Goal: Information Seeking & Learning: Compare options

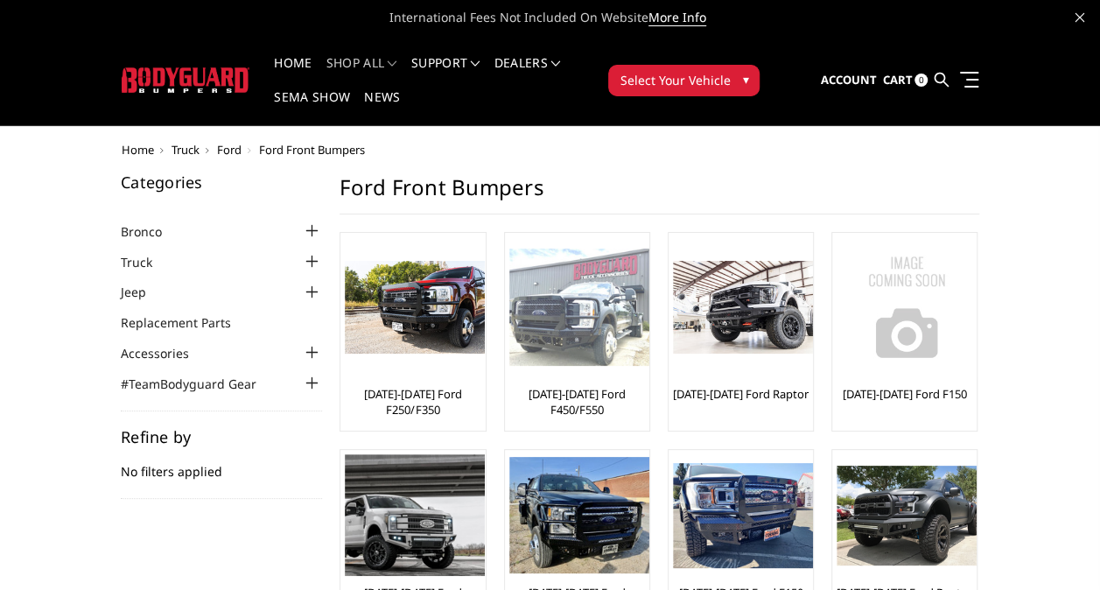
click at [587, 332] on img at bounding box center [579, 307] width 140 height 118
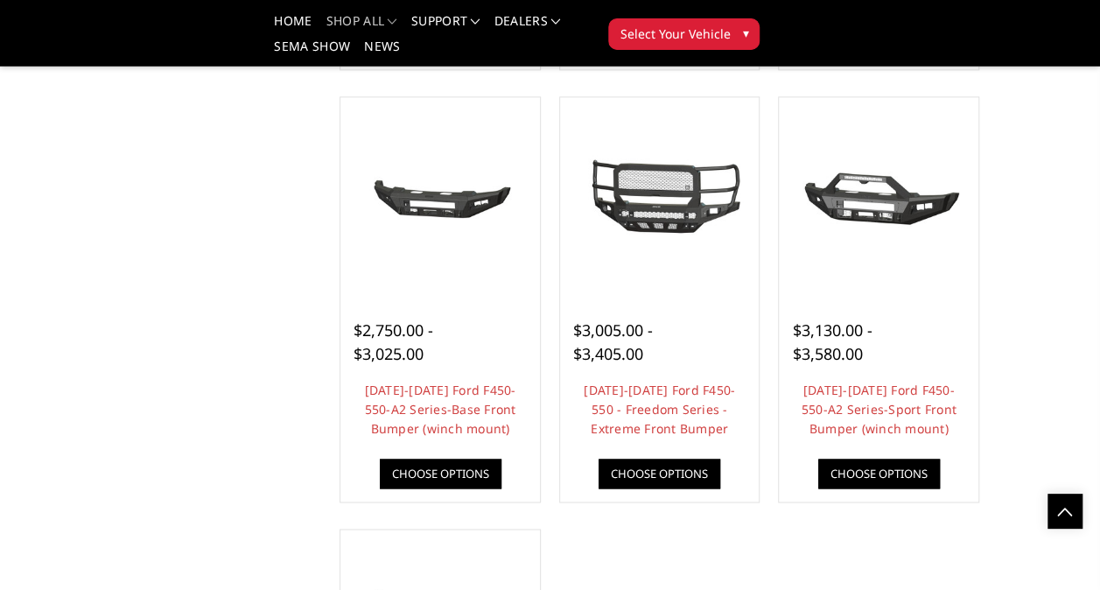
scroll to position [1114, 0]
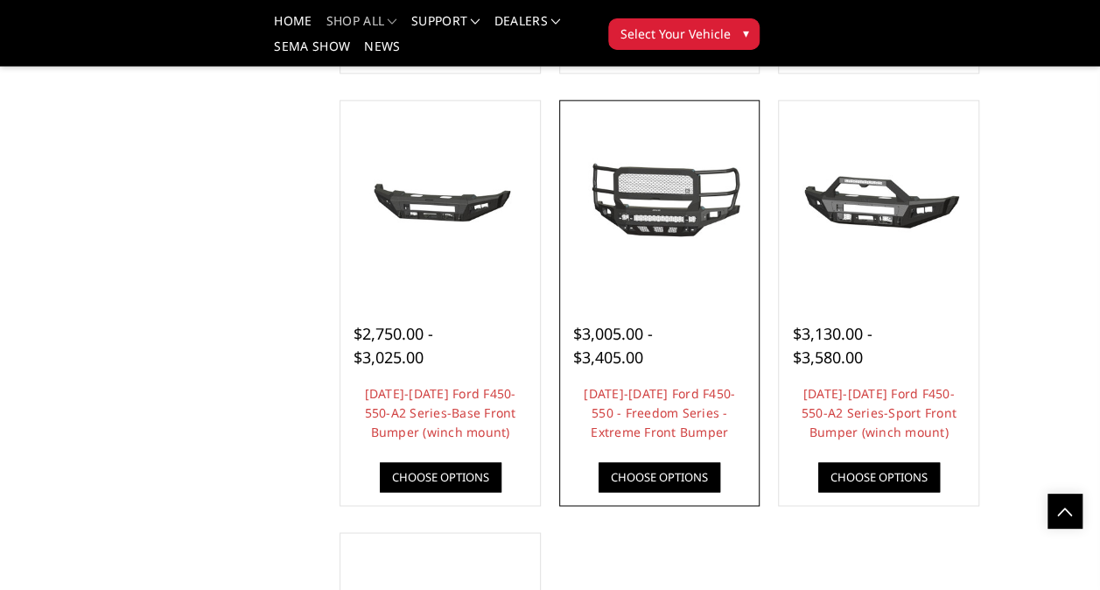
click at [689, 235] on img at bounding box center [659, 200] width 191 height 104
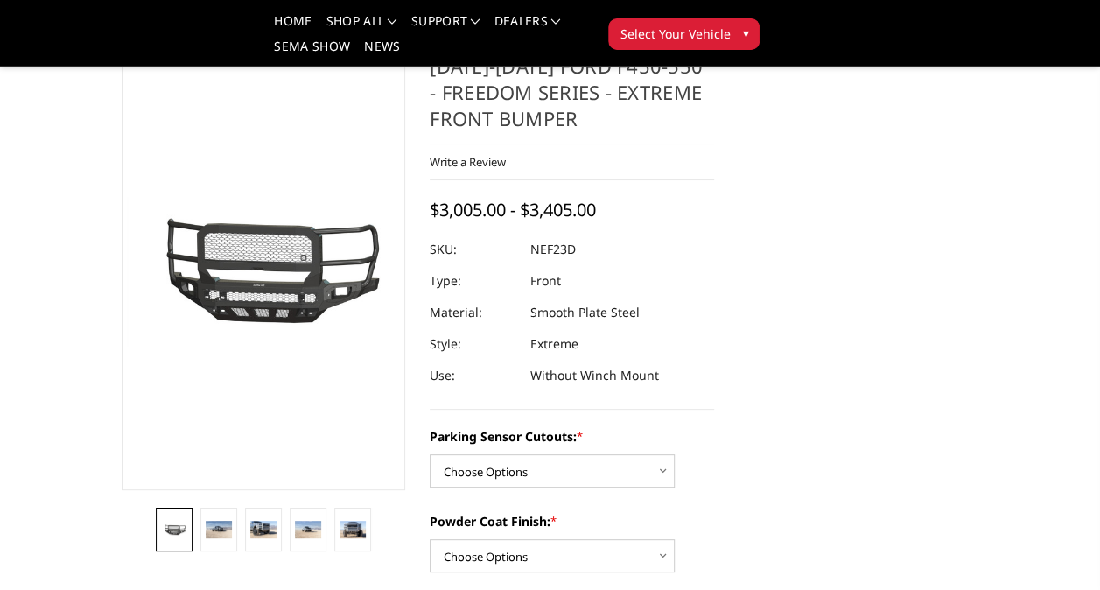
scroll to position [60, 0]
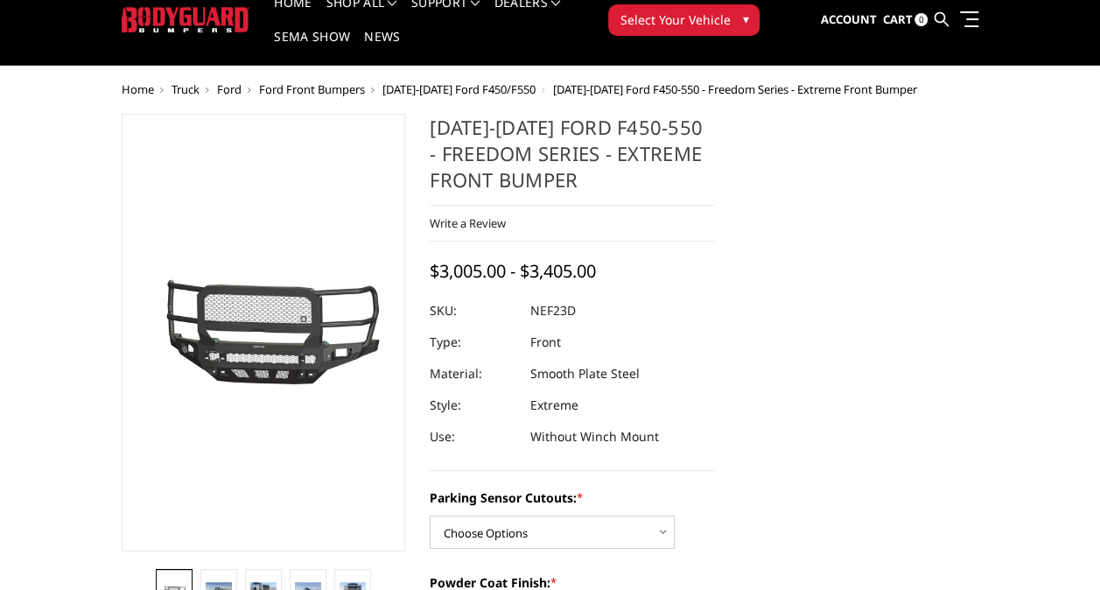
click at [299, 354] on img at bounding box center [682, 421] width 1120 height 612
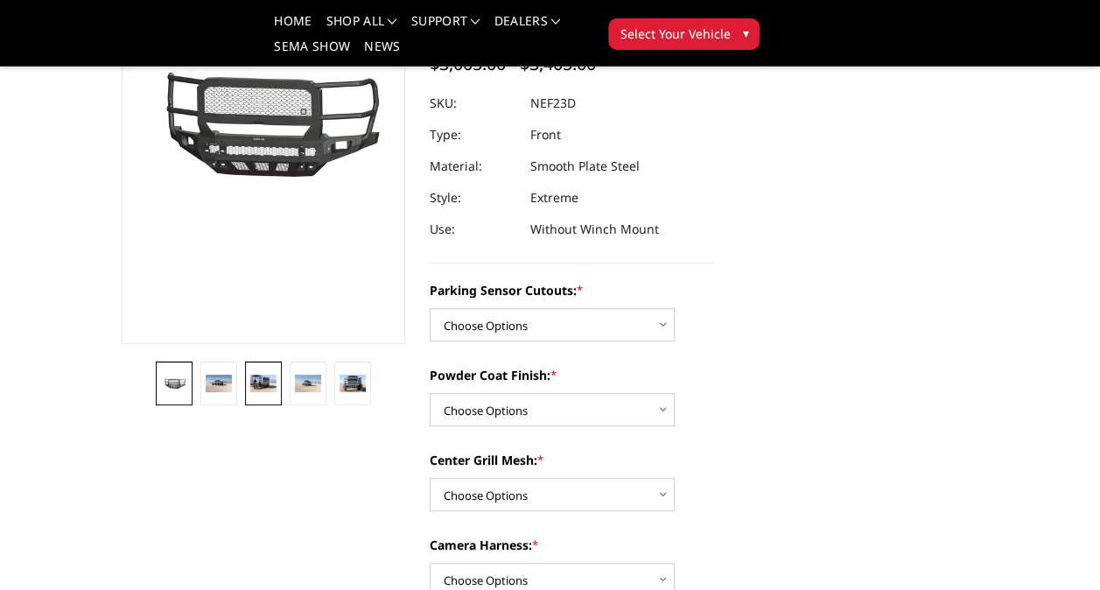
click at [264, 394] on link at bounding box center [263, 383] width 36 height 44
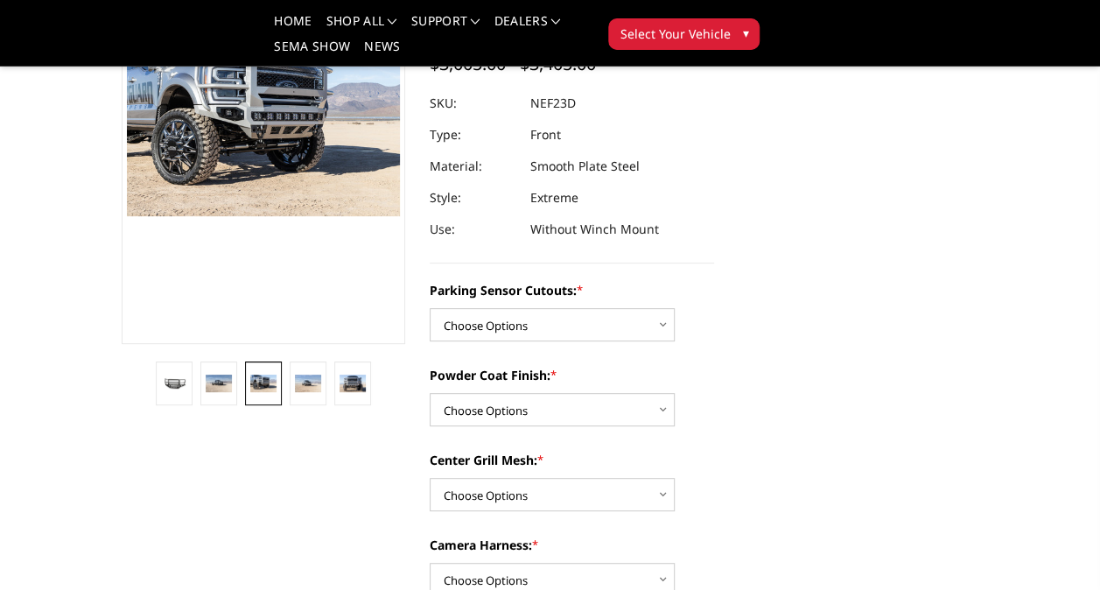
scroll to position [199, 0]
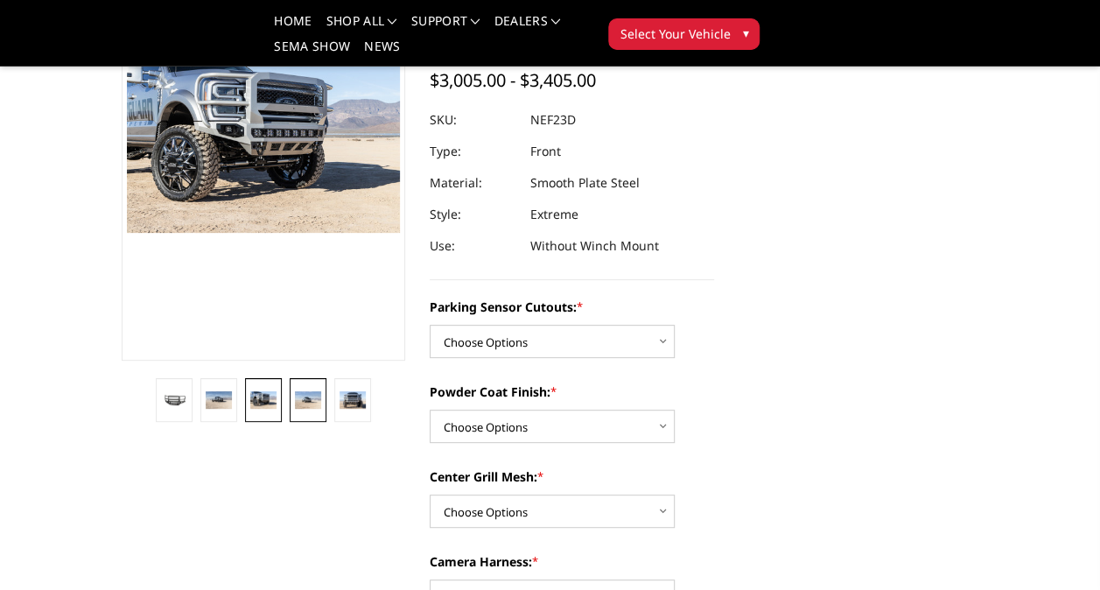
click at [310, 408] on img at bounding box center [307, 399] width 25 height 17
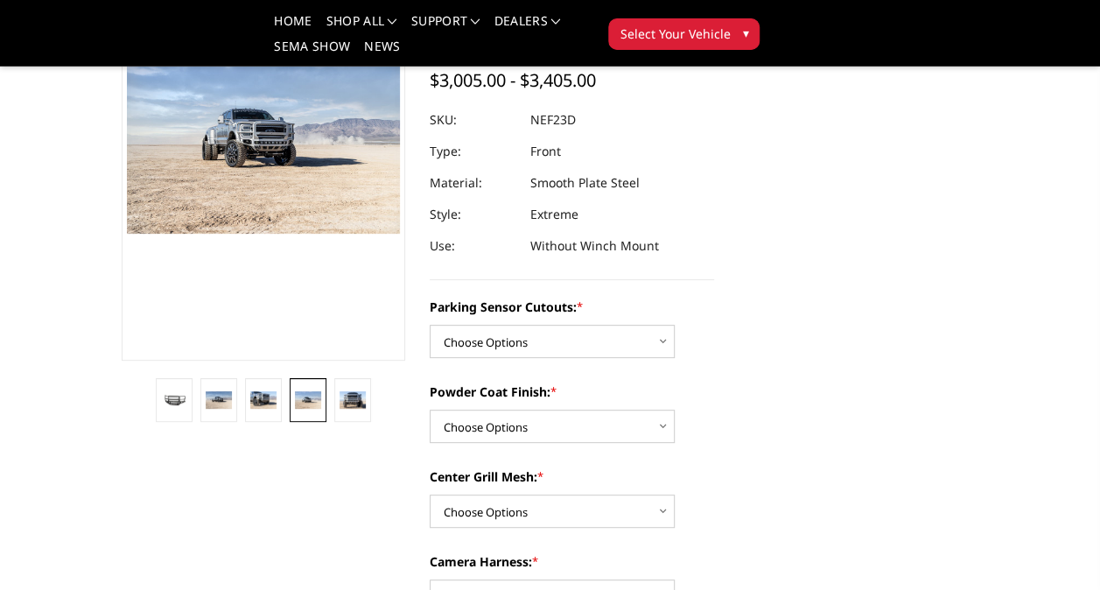
scroll to position [199, 0]
click at [363, 408] on img at bounding box center [351, 400] width 25 height 17
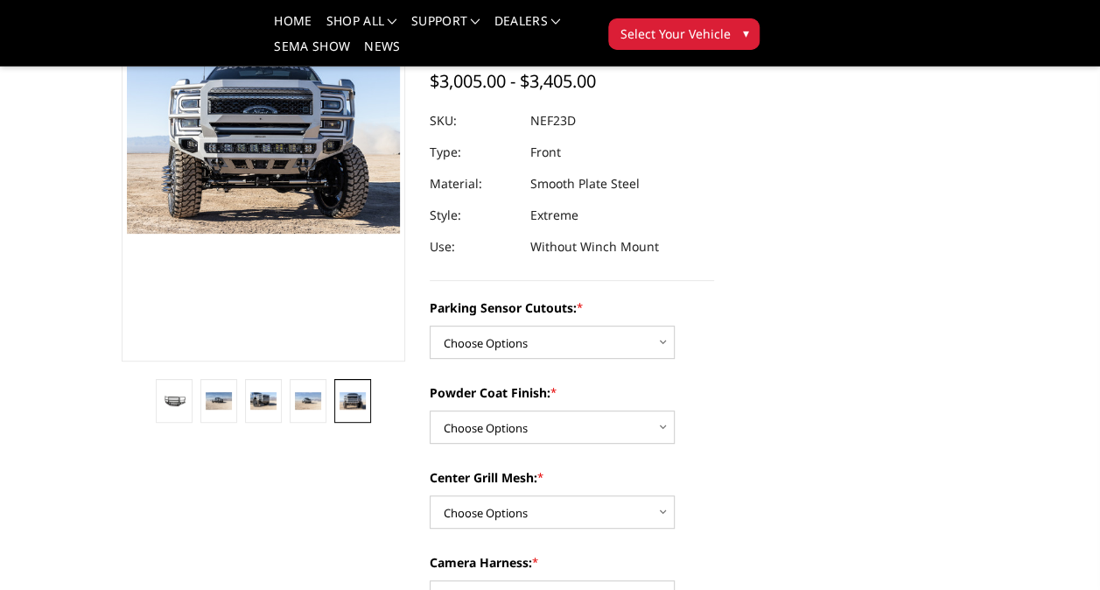
click at [362, 201] on img at bounding box center [682, 298] width 1120 height 747
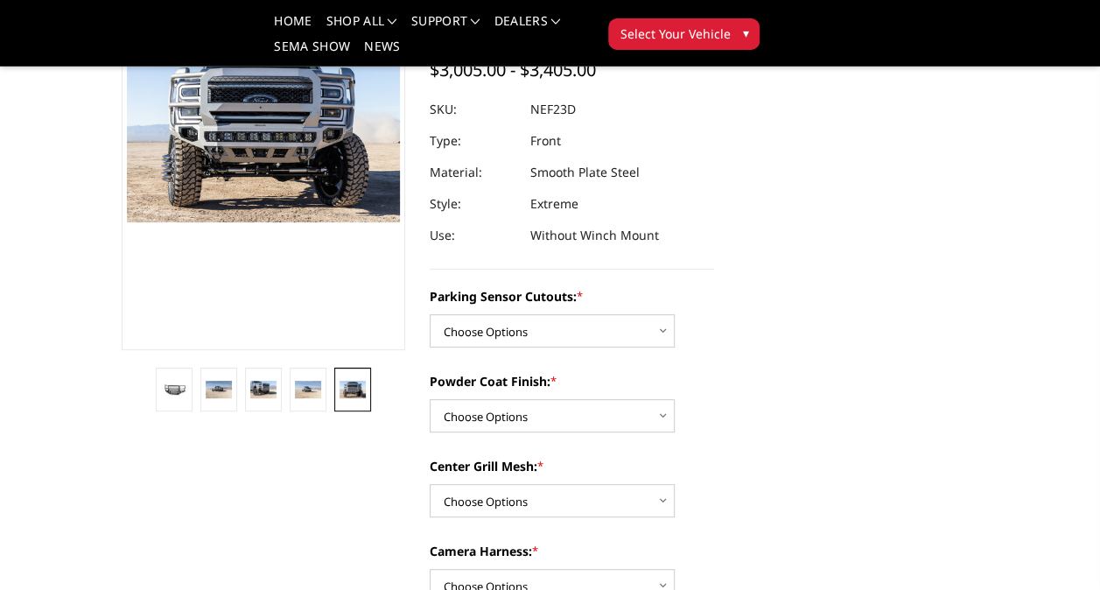
scroll to position [201, 0]
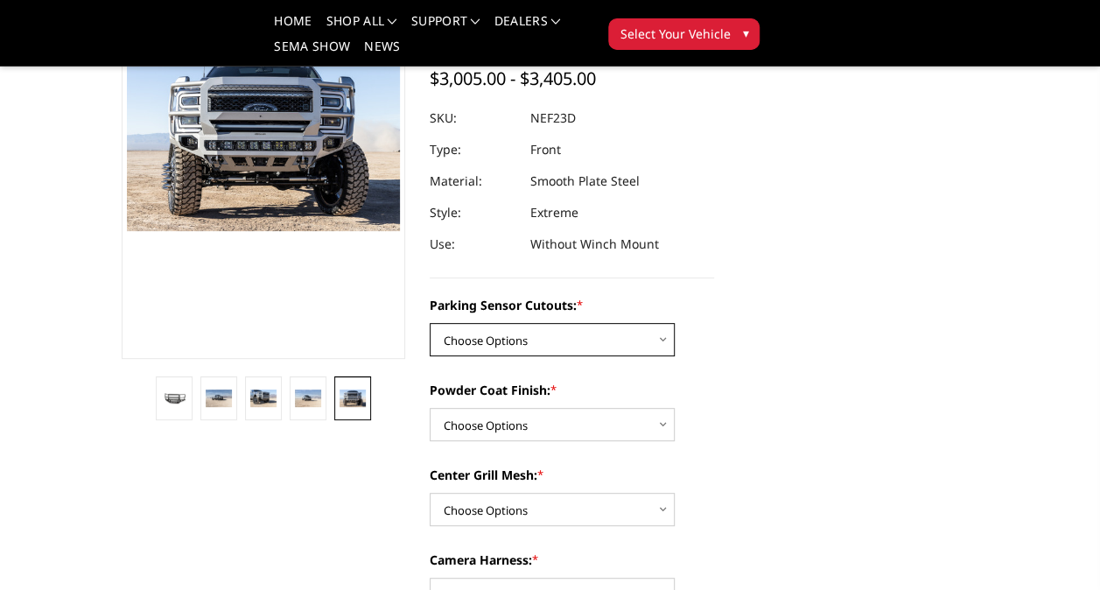
click at [667, 346] on select "Choose Options No - Without Parking Sensor Cutouts Yes - With Parking Sensor Cu…" at bounding box center [552, 339] width 245 height 33
select select "2591"
click at [430, 323] on select "Choose Options No - Without Parking Sensor Cutouts Yes - With Parking Sensor Cu…" at bounding box center [552, 339] width 245 height 33
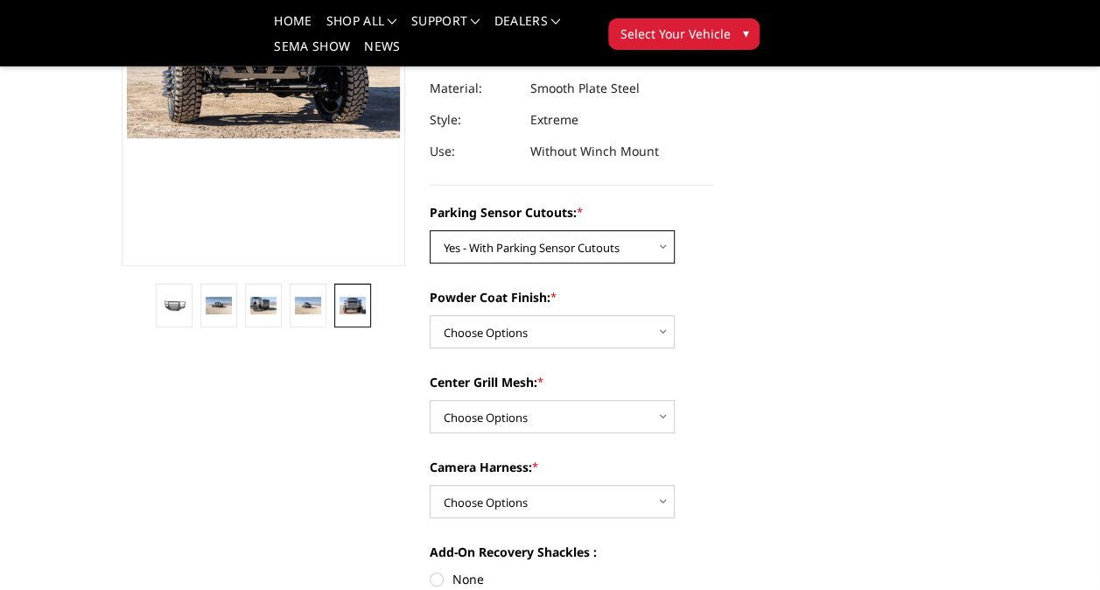
scroll to position [295, 0]
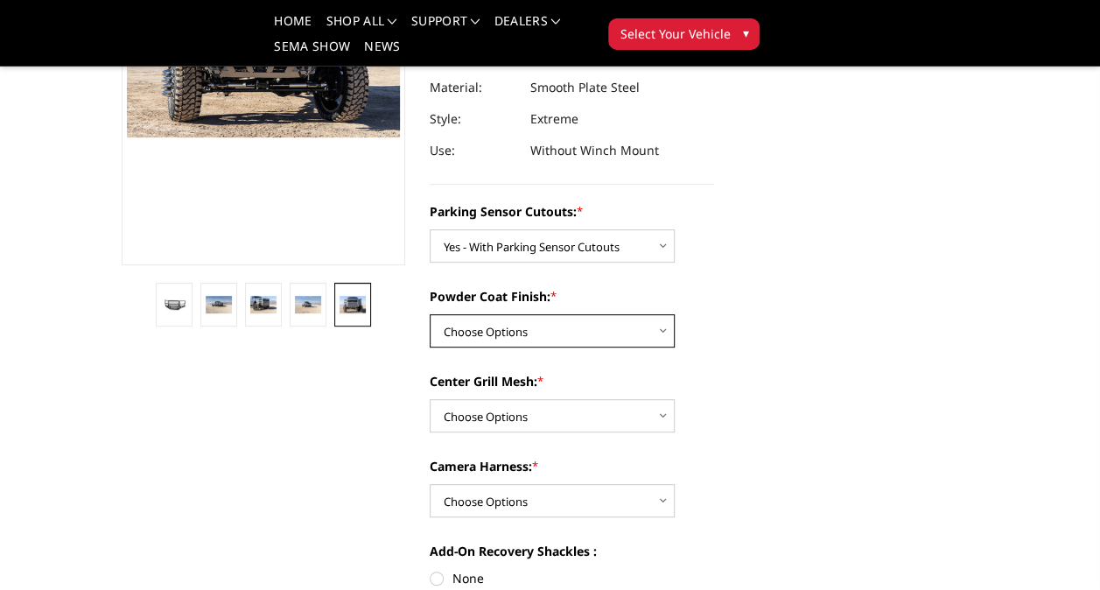
click at [658, 334] on select "Choose Options Bare Metal Textured Black Powder Coat" at bounding box center [552, 330] width 245 height 33
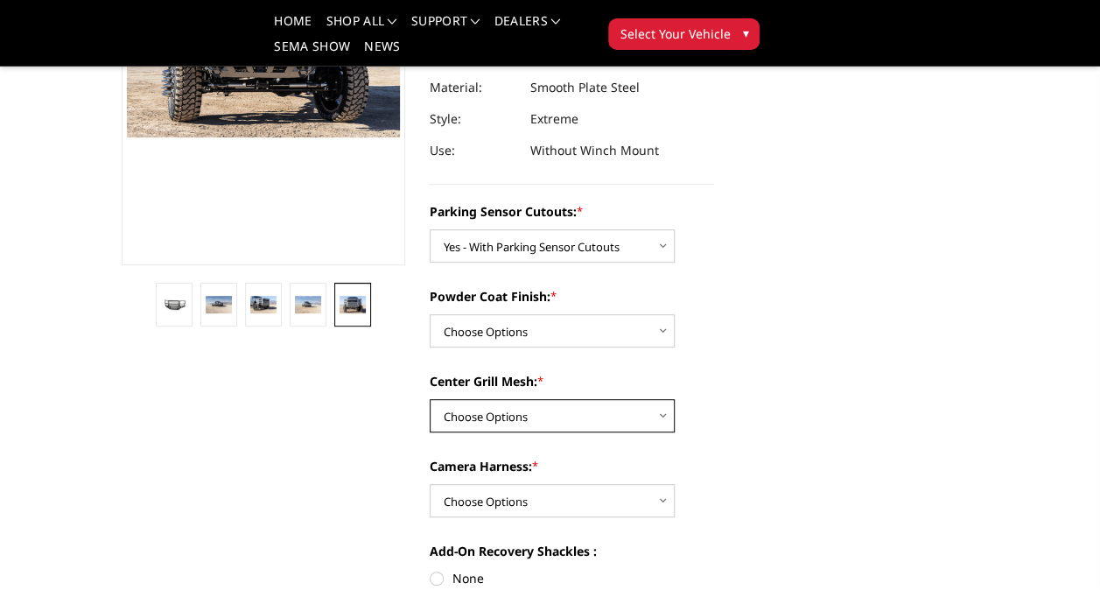
click at [665, 423] on select "Choose Options With Center Grill Mesh Without Center Grill Mesh" at bounding box center [552, 415] width 245 height 33
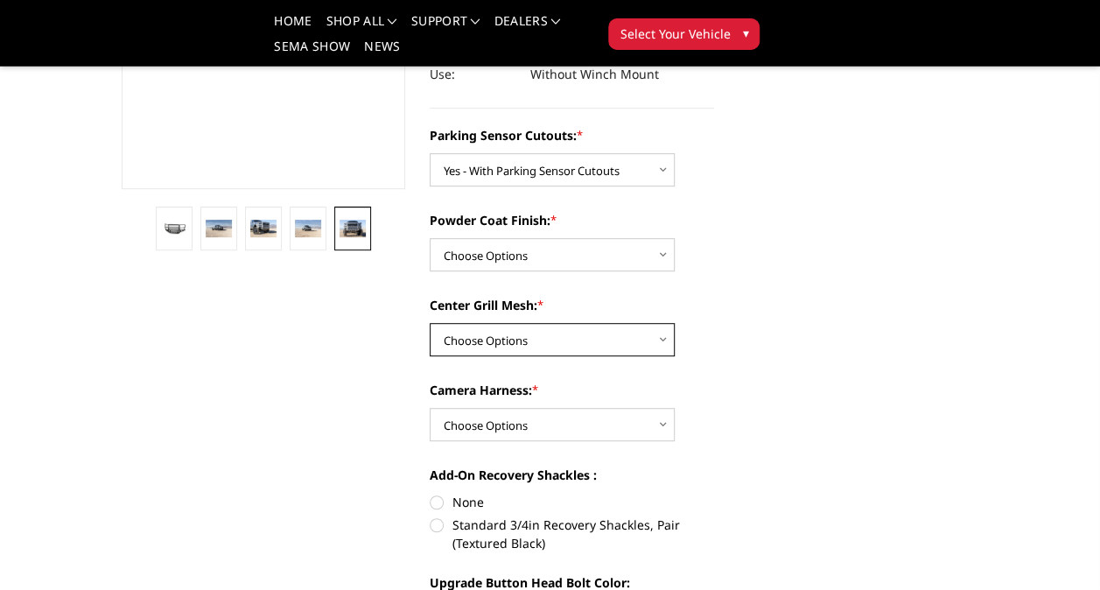
scroll to position [371, 0]
click at [663, 341] on select "Choose Options With Center Grill Mesh Without Center Grill Mesh" at bounding box center [552, 339] width 245 height 33
select select "2594"
click at [430, 323] on select "Choose Options With Center Grill Mesh Without Center Grill Mesh" at bounding box center [552, 339] width 245 height 33
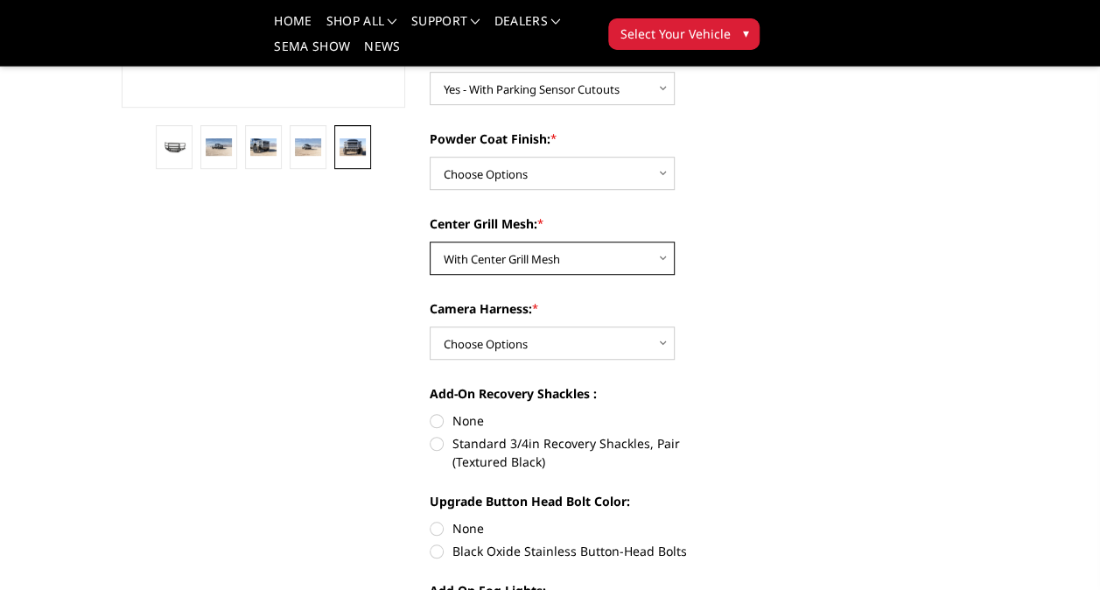
scroll to position [463, 0]
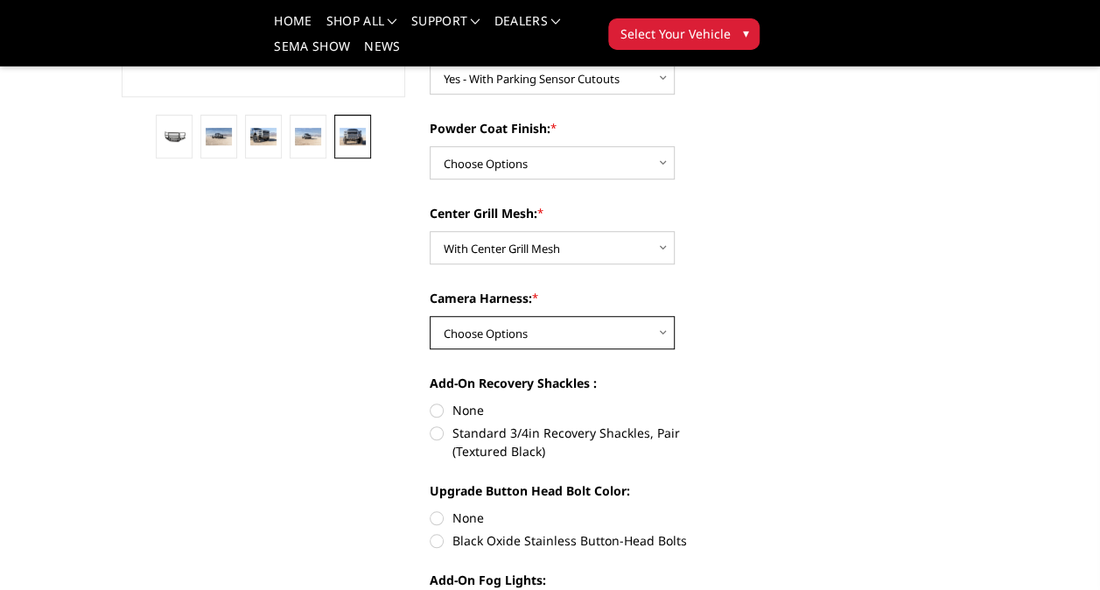
click at [665, 346] on select "Choose Options WITH Camera Harness WITHOUT Camera Harness" at bounding box center [552, 332] width 245 height 33
select select "2596"
click at [430, 316] on select "Choose Options WITH Camera Harness WITHOUT Camera Harness" at bounding box center [552, 332] width 245 height 33
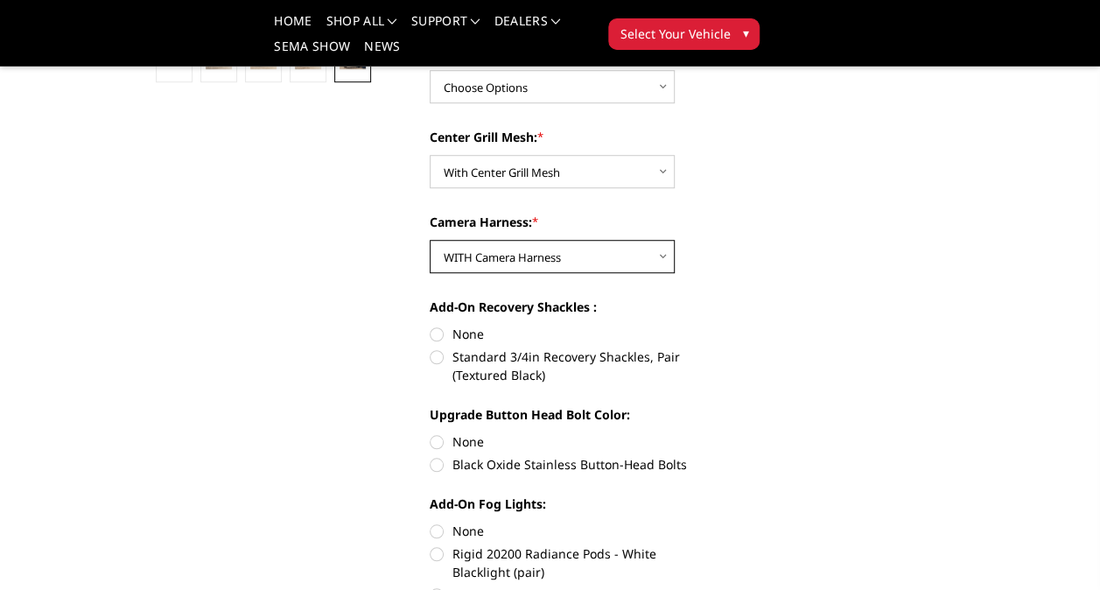
scroll to position [540, 0]
click at [436, 367] on label "Standard 3/4in Recovery Shackles, Pair (Textured Black)" at bounding box center [572, 364] width 284 height 37
click at [714, 325] on input "Standard 3/4in Recovery Shackles, Pair (Textured Black)" at bounding box center [714, 324] width 1 height 1
radio input "true"
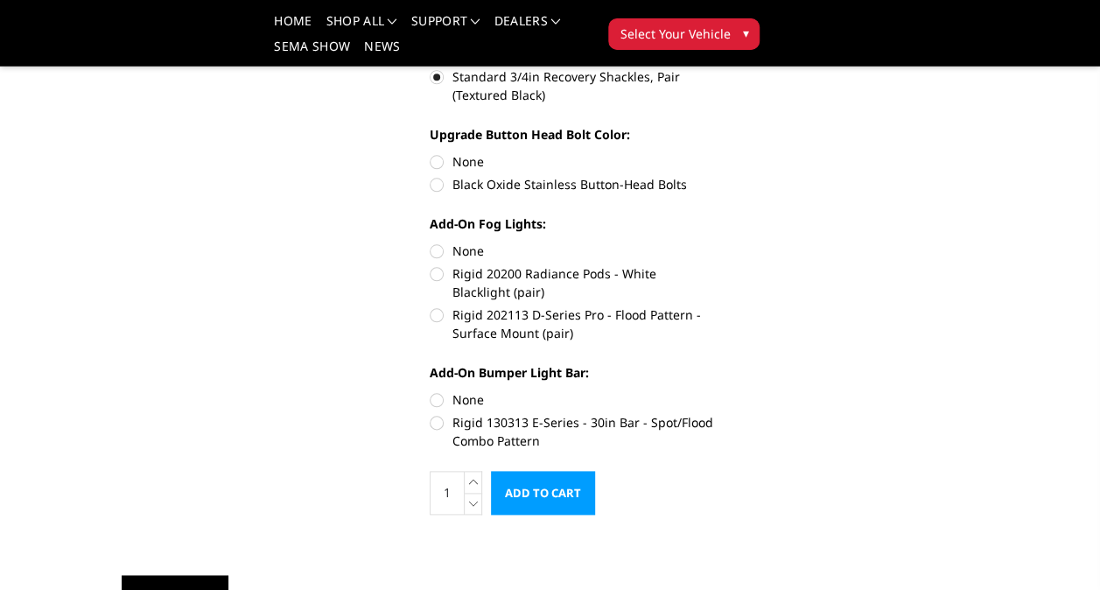
scroll to position [820, 0]
click at [444, 430] on label "Rigid 130313 E-Series - 30in Bar - Spot/Flood Combo Pattern" at bounding box center [572, 430] width 284 height 37
click at [714, 390] on input "Rigid 130313 E-Series - 30in Bar - Spot/Flood Combo Pattern" at bounding box center [714, 389] width 1 height 1
radio input "true"
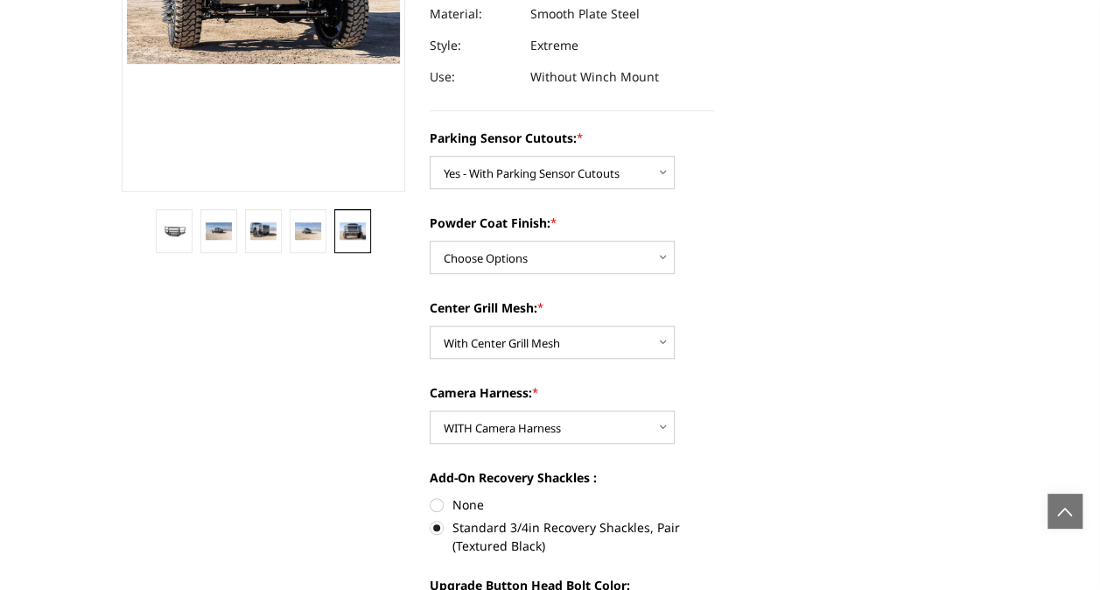
scroll to position [0, 0]
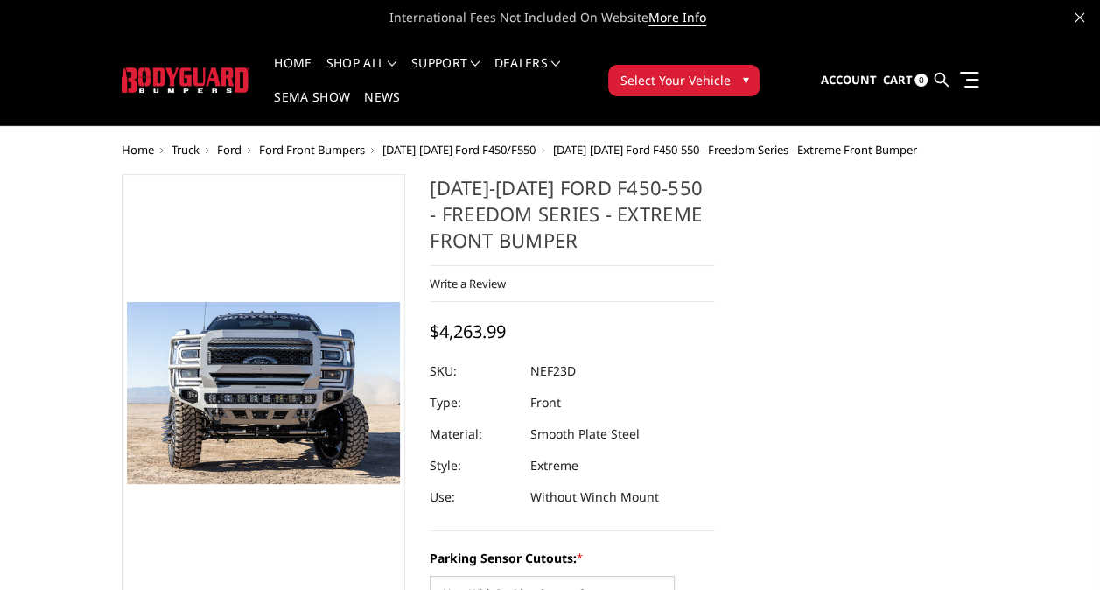
click at [506, 150] on span "[DATE]-[DATE] Ford F450/F550" at bounding box center [458, 150] width 153 height 16
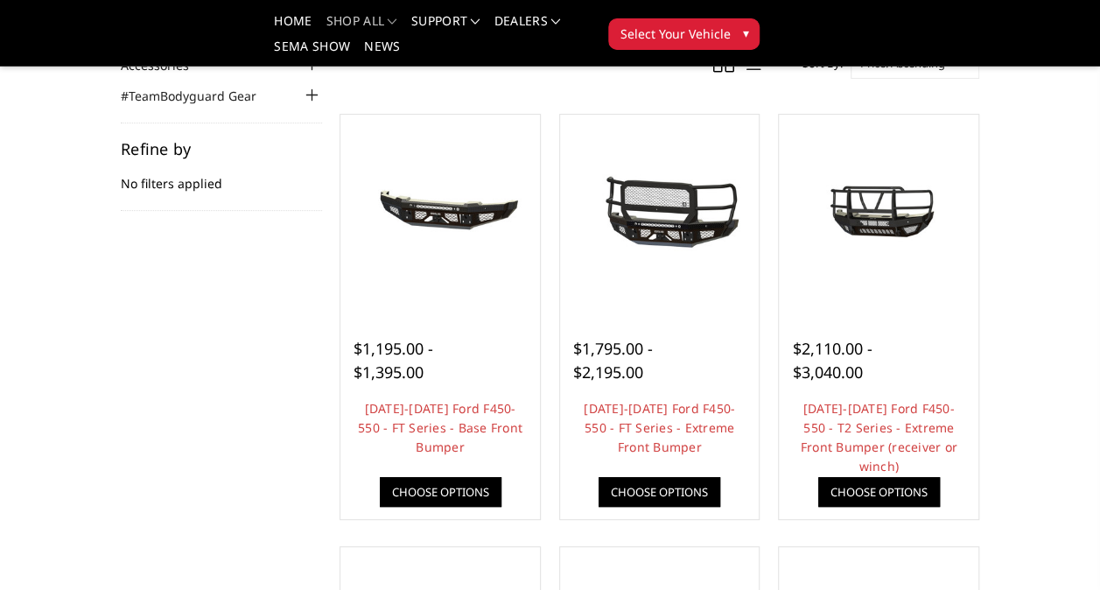
scroll to position [237, 0]
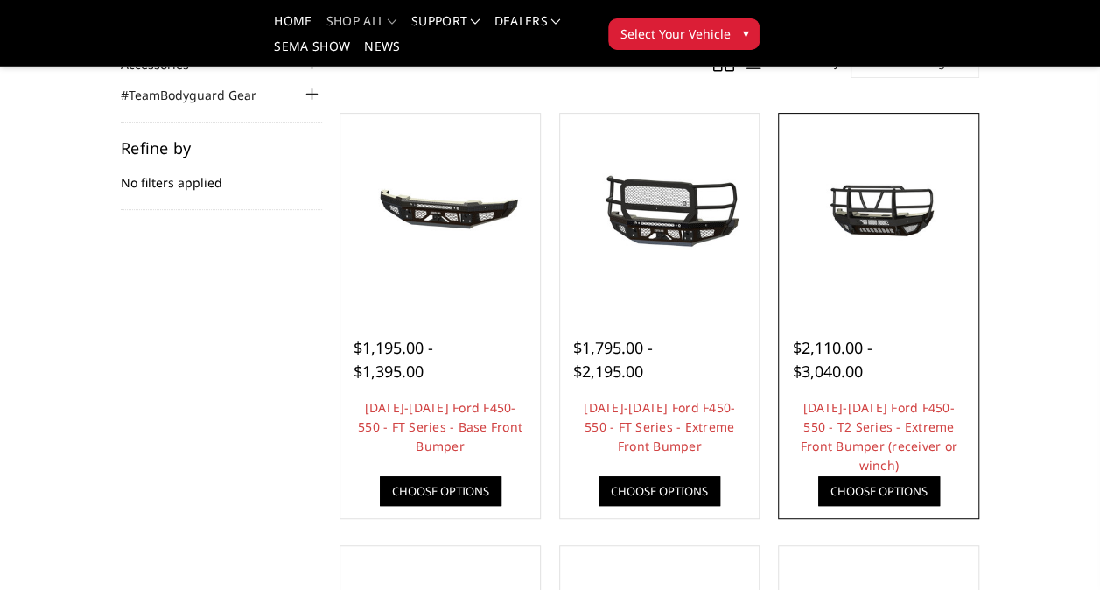
click at [885, 227] on img at bounding box center [878, 213] width 191 height 107
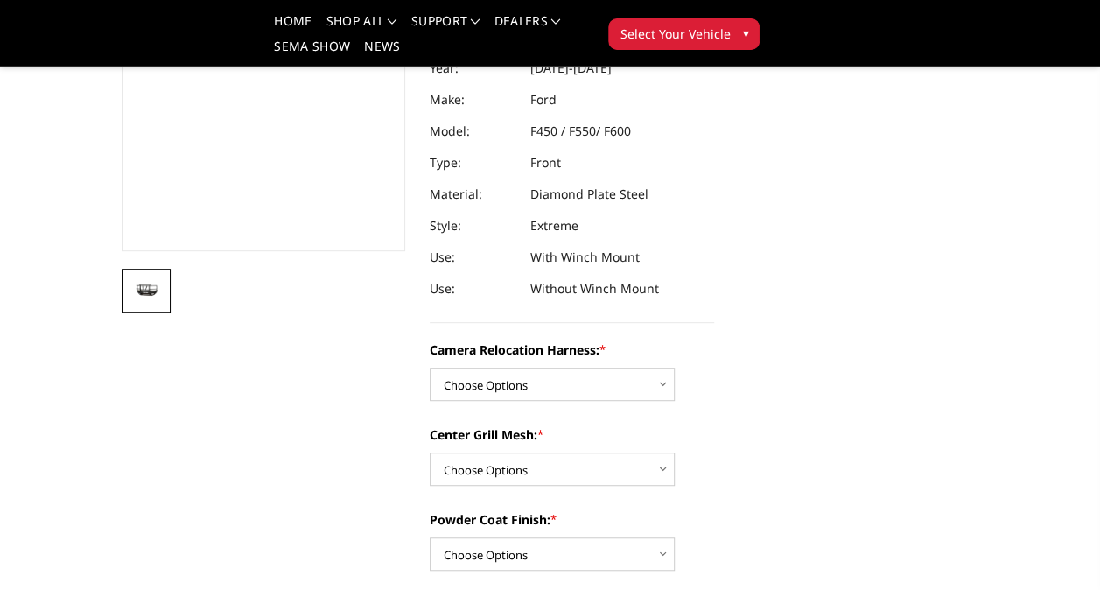
scroll to position [323, 0]
click at [673, 374] on select "Choose Options Without camera harness With camera harness" at bounding box center [552, 383] width 245 height 33
select select "3764"
click at [430, 367] on select "Choose Options Without camera harness With camera harness" at bounding box center [552, 383] width 245 height 33
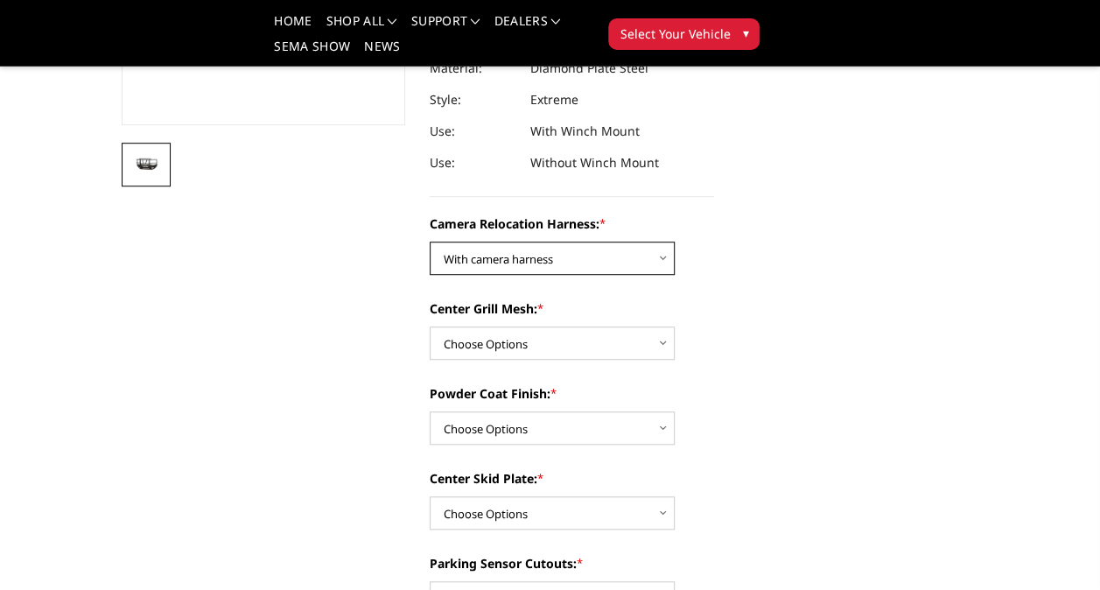
scroll to position [448, 0]
click at [667, 250] on select "Choose Options Without camera harness With camera harness" at bounding box center [552, 257] width 245 height 33
click at [430, 241] on select "Choose Options Without camera harness With camera harness" at bounding box center [552, 257] width 245 height 33
click at [662, 252] on select "Choose Options Without camera harness With camera harness" at bounding box center [552, 257] width 245 height 33
select select "3764"
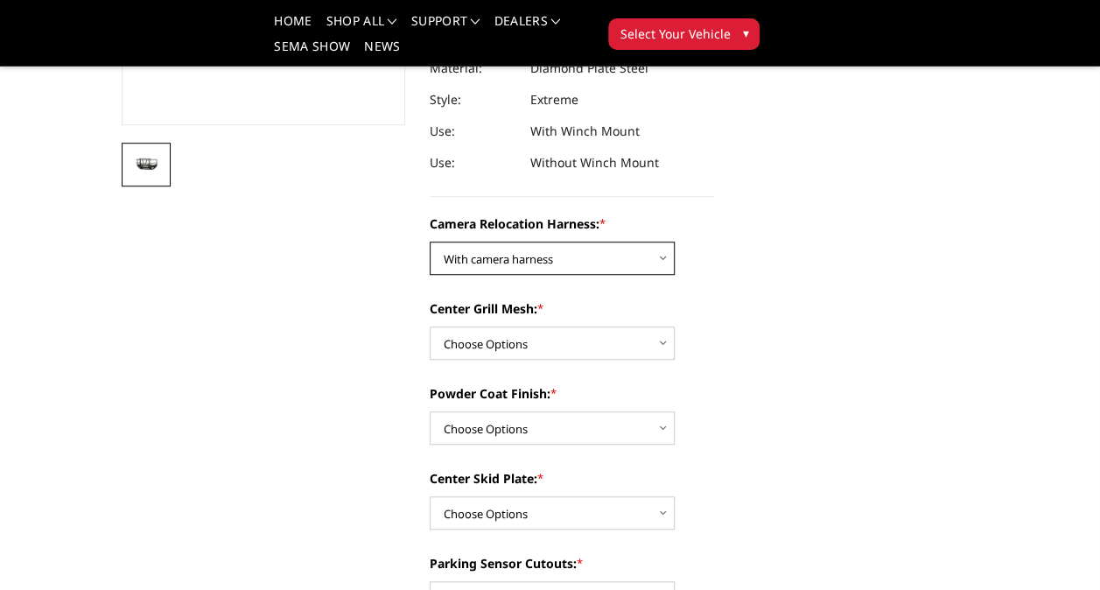
click at [430, 241] on select "Choose Options Without camera harness With camera harness" at bounding box center [552, 257] width 245 height 33
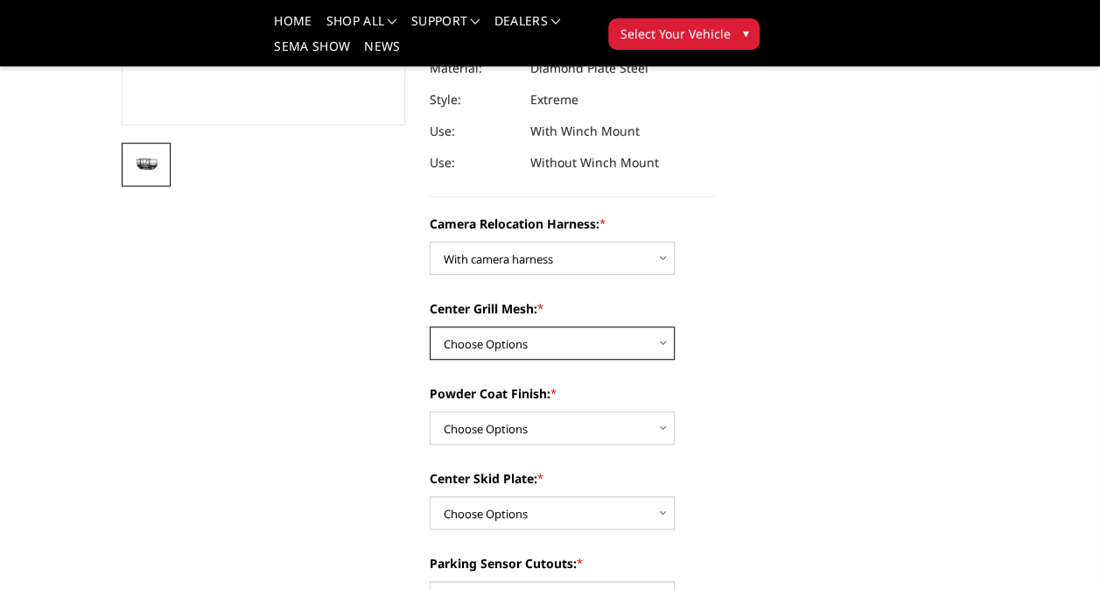
click at [667, 338] on select "Choose Options Without expanded metal With expanded metal" at bounding box center [552, 342] width 245 height 33
select select "3762"
click at [430, 326] on select "Choose Options Without expanded metal With expanded metal" at bounding box center [552, 342] width 245 height 33
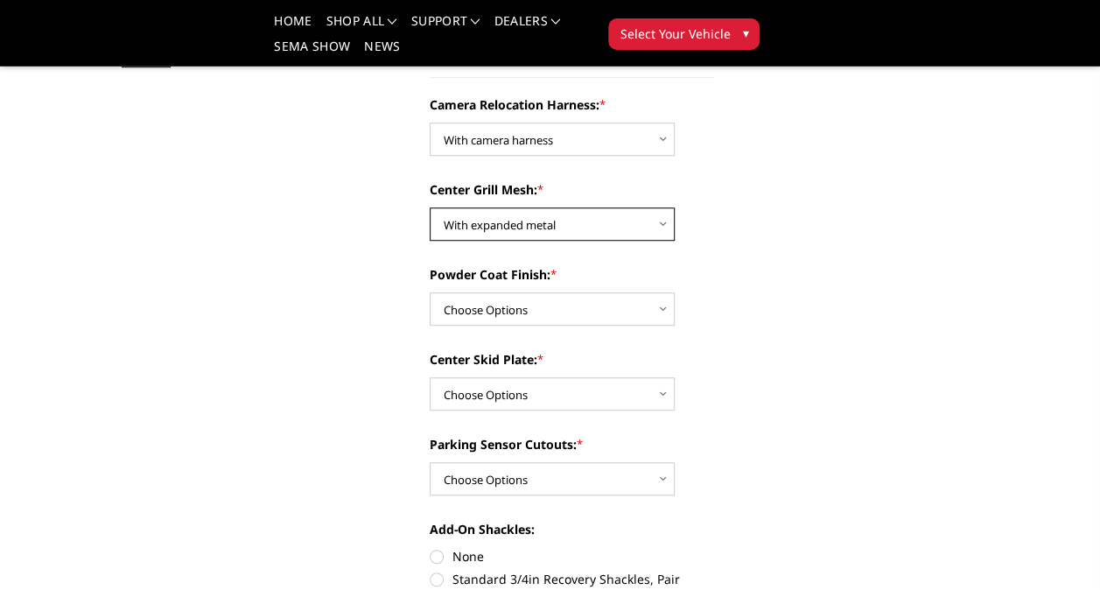
scroll to position [577, 0]
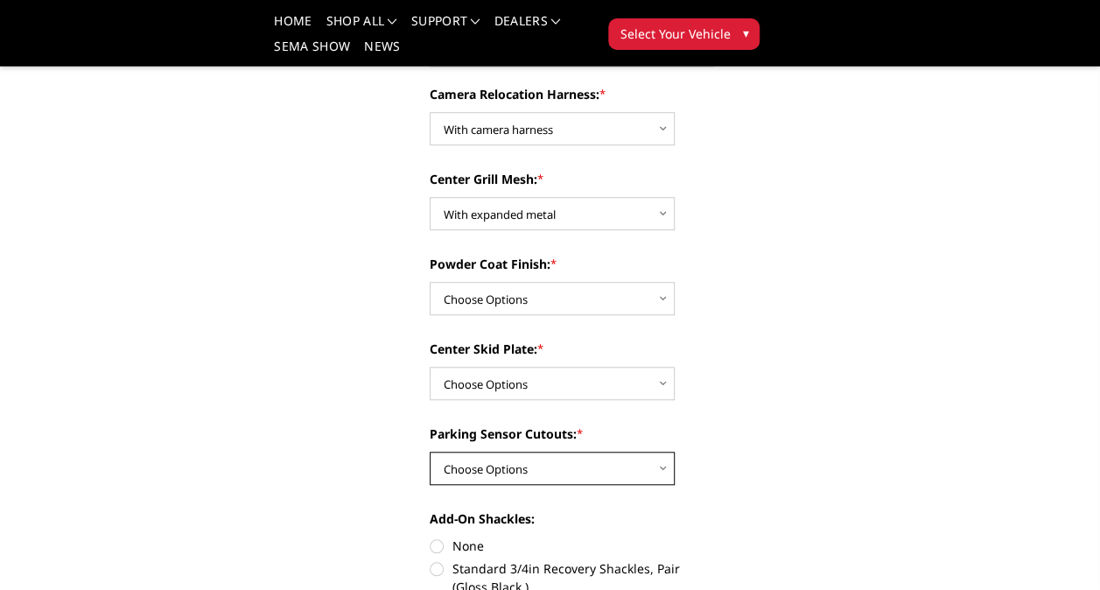
click at [664, 457] on select "Choose Options Yes - With Parking Sensor Cutouts" at bounding box center [552, 467] width 245 height 33
select select "3755"
click at [430, 451] on select "Choose Options Yes - With Parking Sensor Cutouts" at bounding box center [552, 467] width 245 height 33
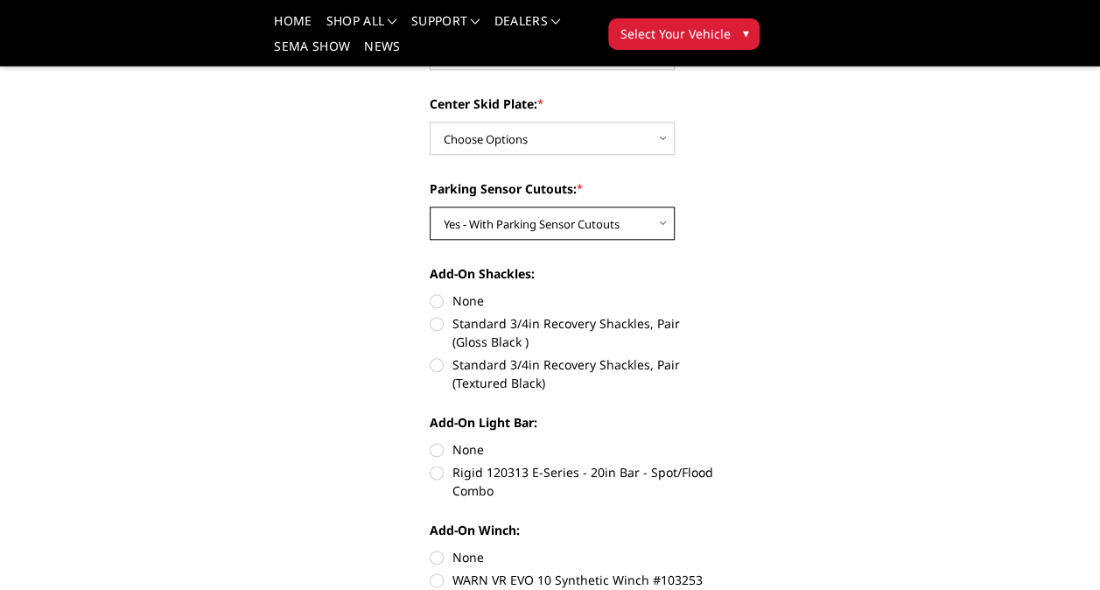
scroll to position [824, 0]
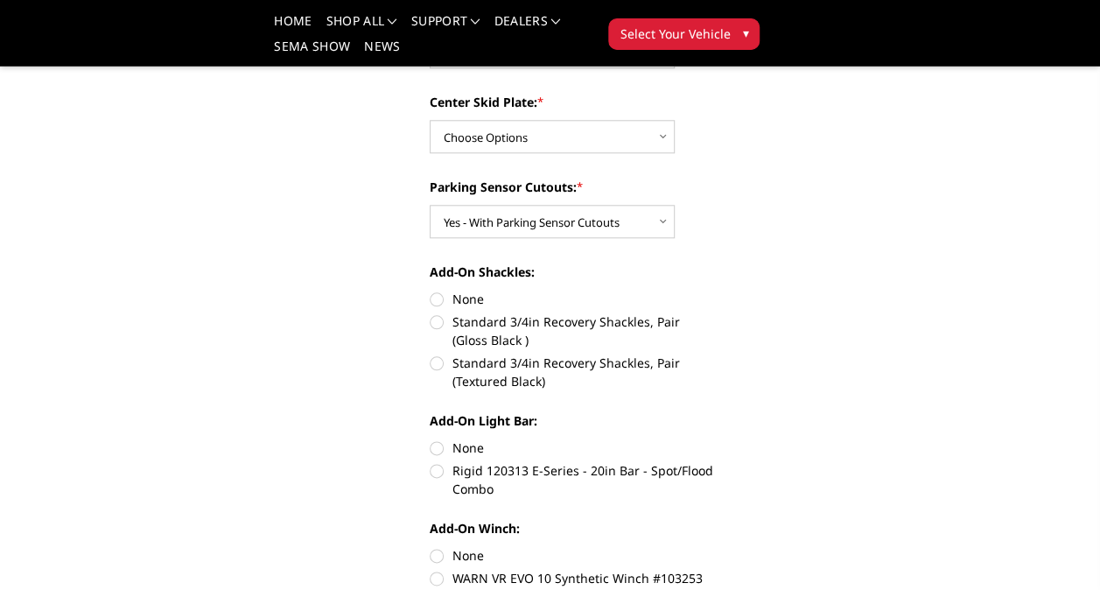
click at [441, 360] on label "Standard 3/4in Recovery Shackles, Pair (Textured Black)" at bounding box center [572, 371] width 284 height 37
click at [714, 313] on input "Standard 3/4in Recovery Shackles, Pair (Textured Black)" at bounding box center [714, 312] width 1 height 1
radio input "true"
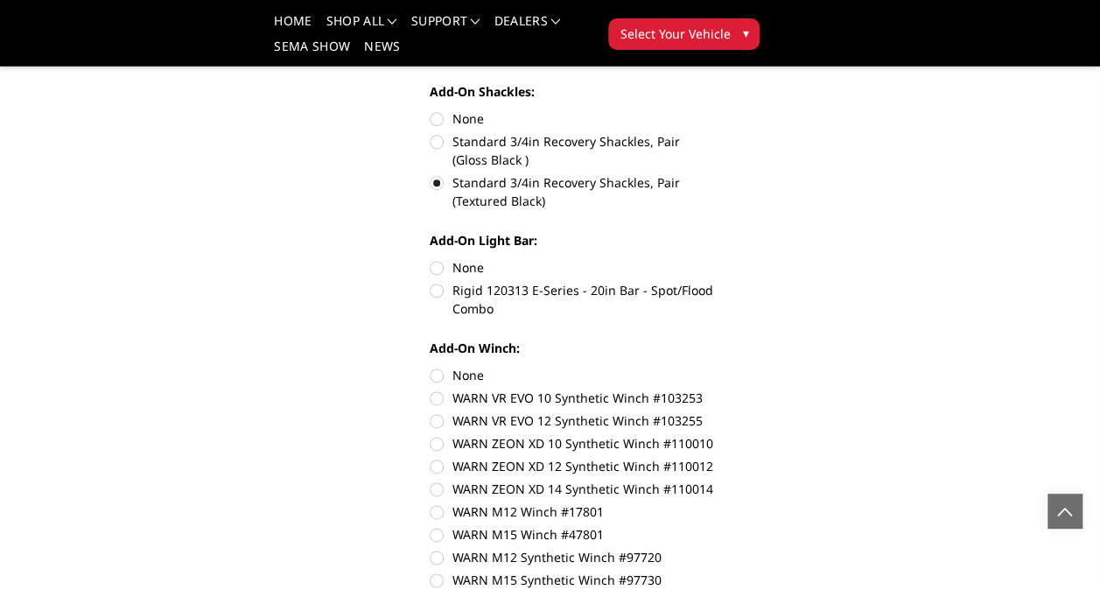
scroll to position [1003, 0]
click at [444, 286] on label "Rigid 120313 E-Series - 20in Bar - Spot/Flood Combo" at bounding box center [572, 300] width 284 height 37
click at [714, 260] on input "Rigid 120313 E-Series - 20in Bar - Spot/Flood Combo" at bounding box center [714, 259] width 1 height 1
radio input "true"
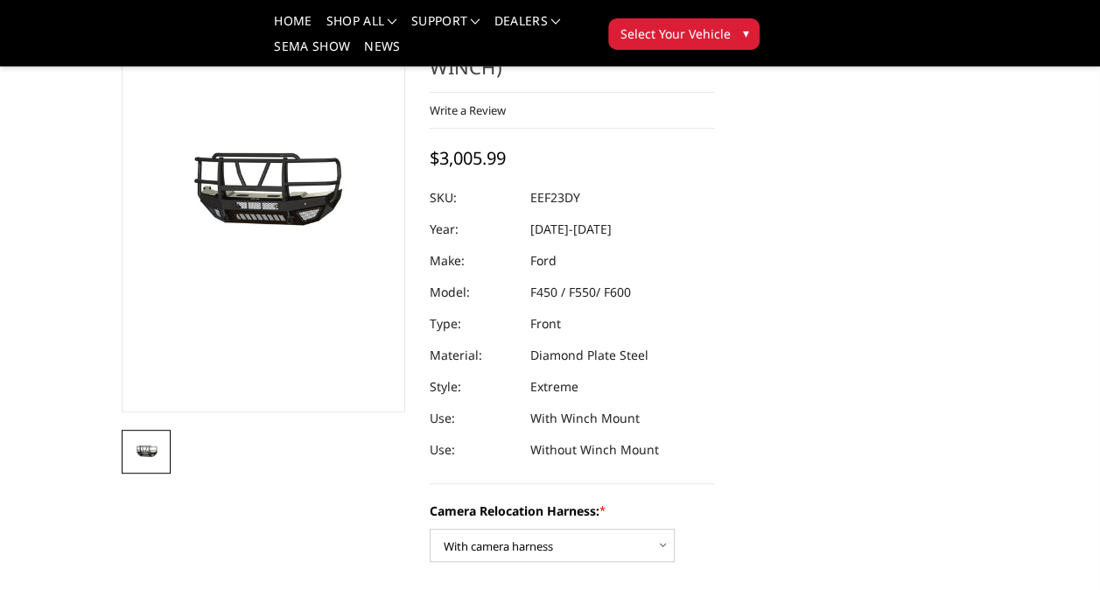
scroll to position [145, 0]
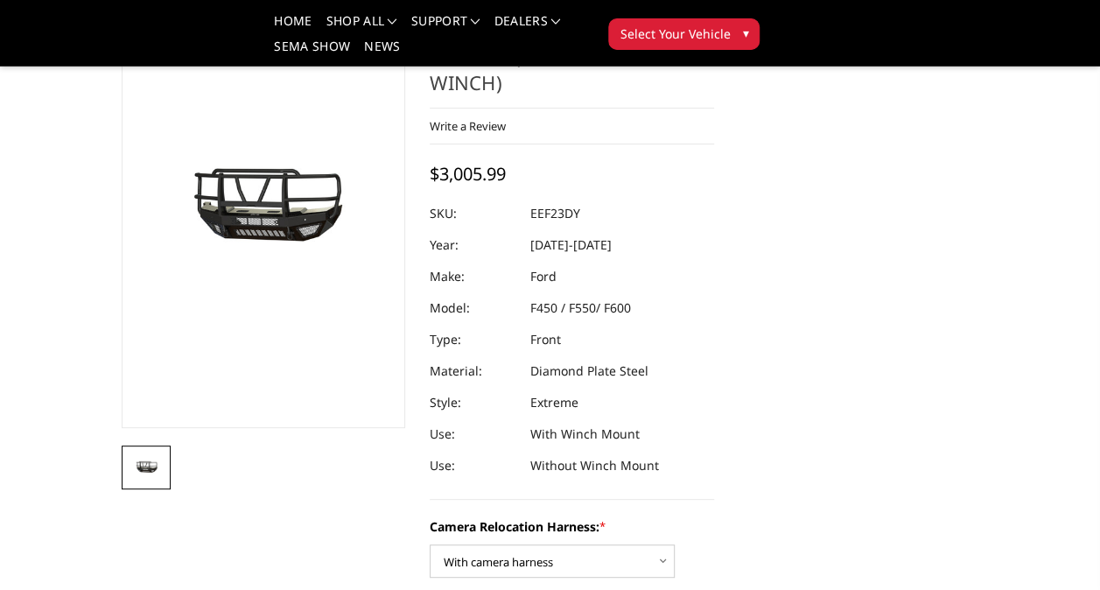
click at [280, 225] on img at bounding box center [682, 303] width 1120 height 625
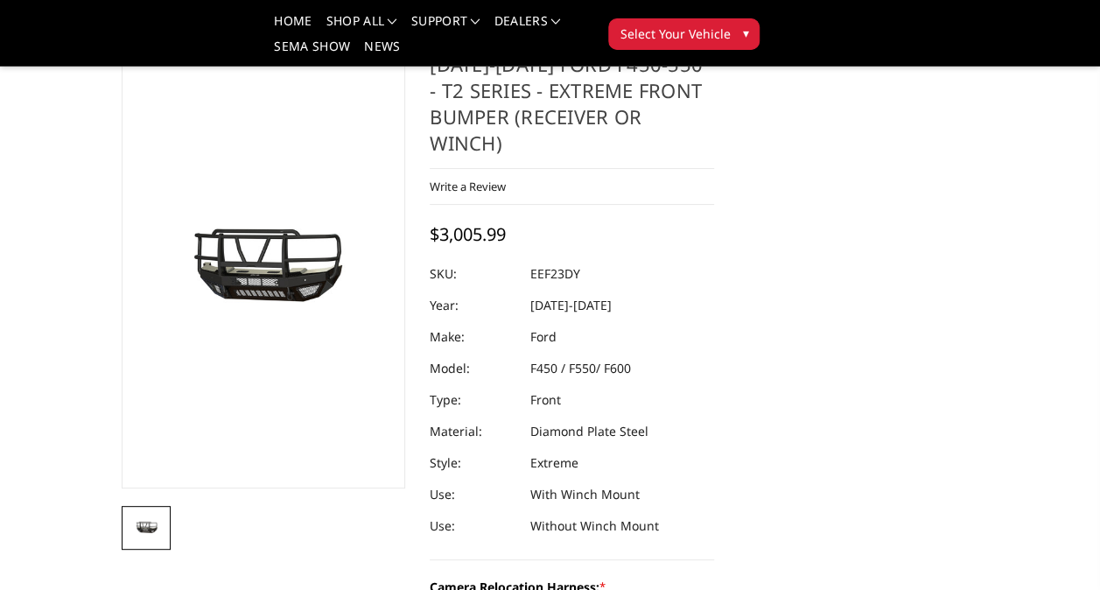
scroll to position [0, 0]
